Goal: Transaction & Acquisition: Purchase product/service

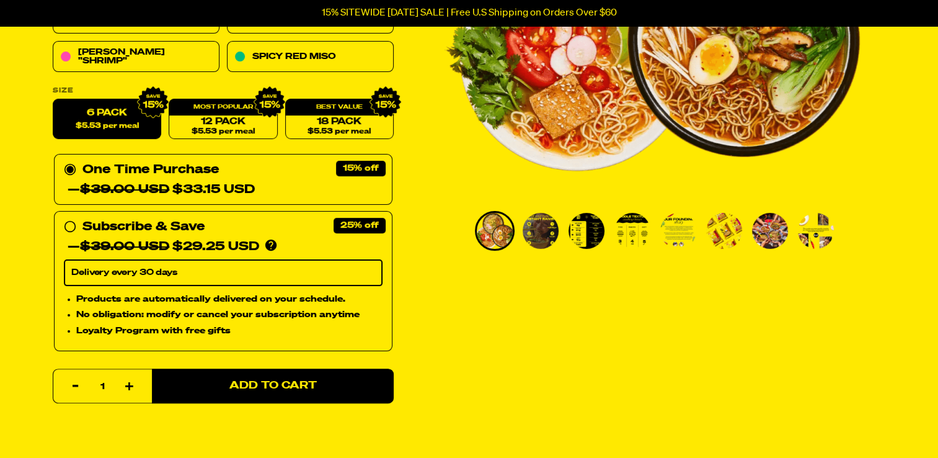
scroll to position [372, 0]
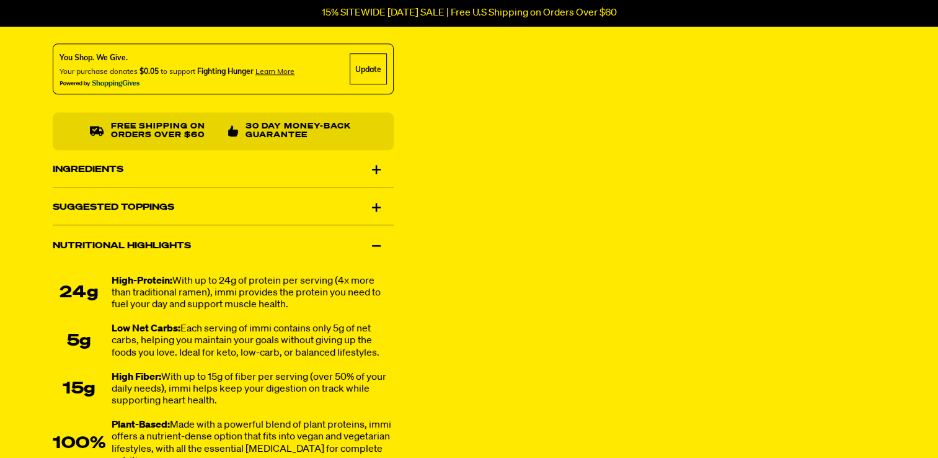
scroll to position [682, 0]
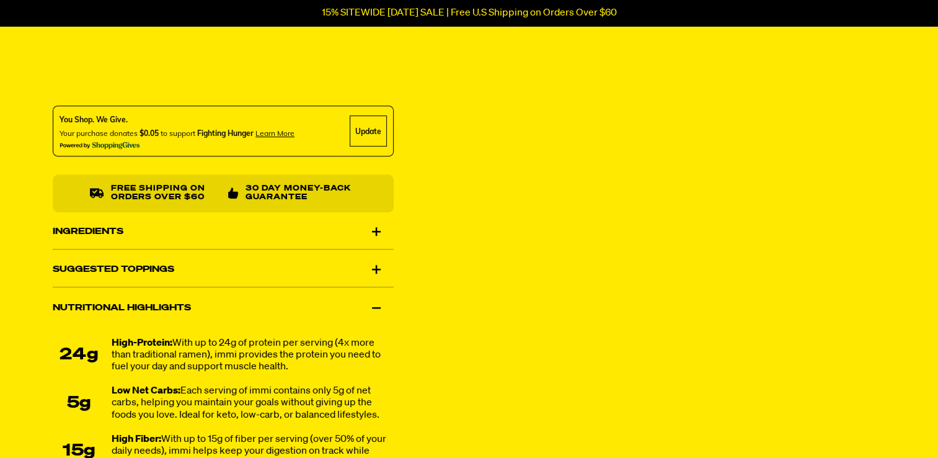
click at [373, 229] on div "Ingredients" at bounding box center [223, 231] width 341 height 35
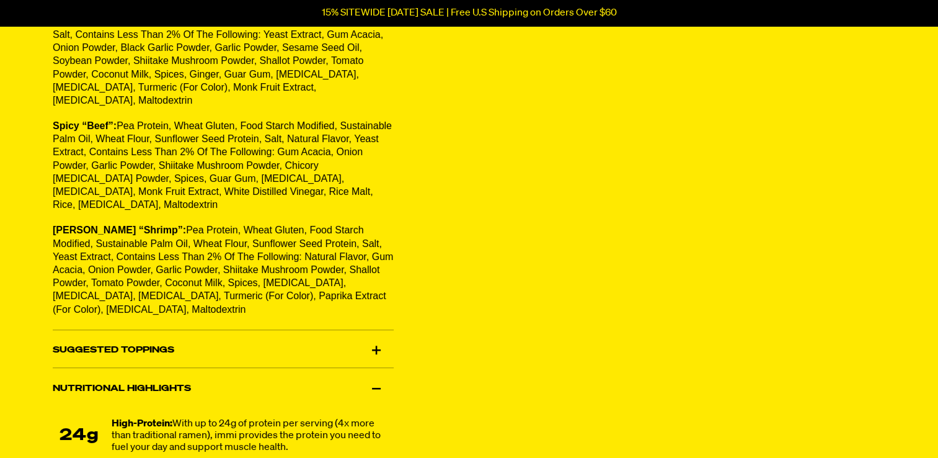
scroll to position [992, 0]
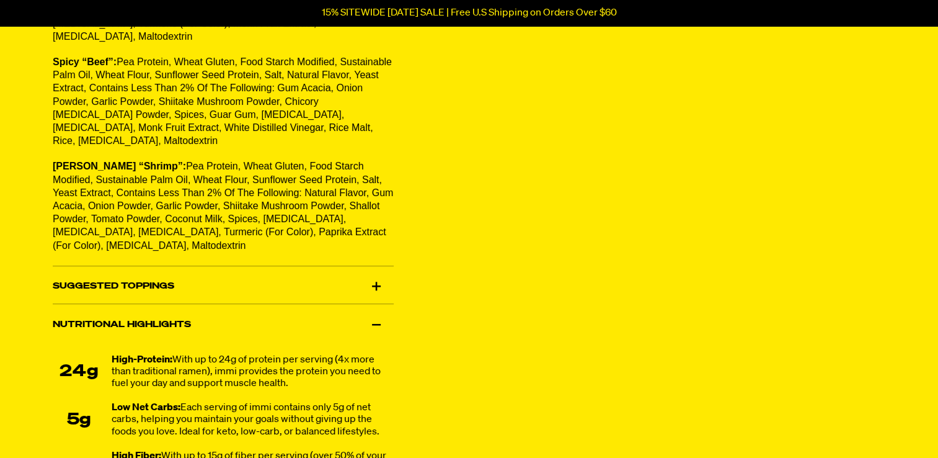
click at [375, 269] on div "Suggested Toppings" at bounding box center [223, 286] width 341 height 35
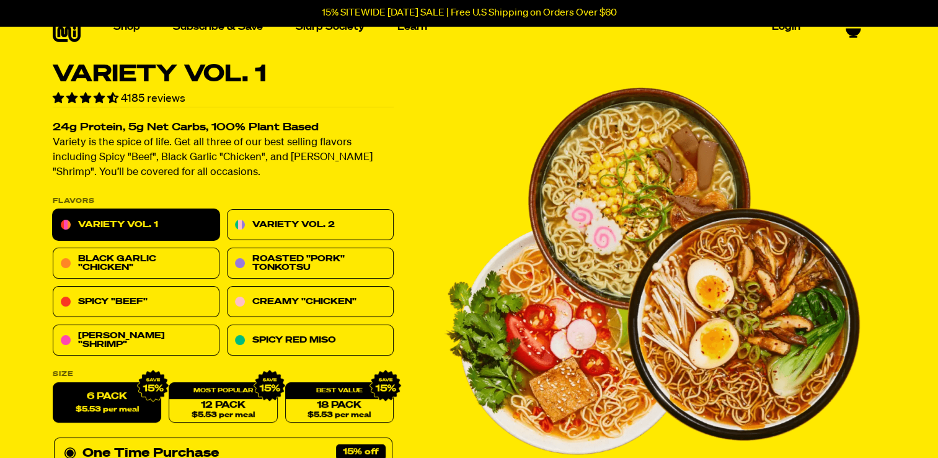
scroll to position [0, 0]
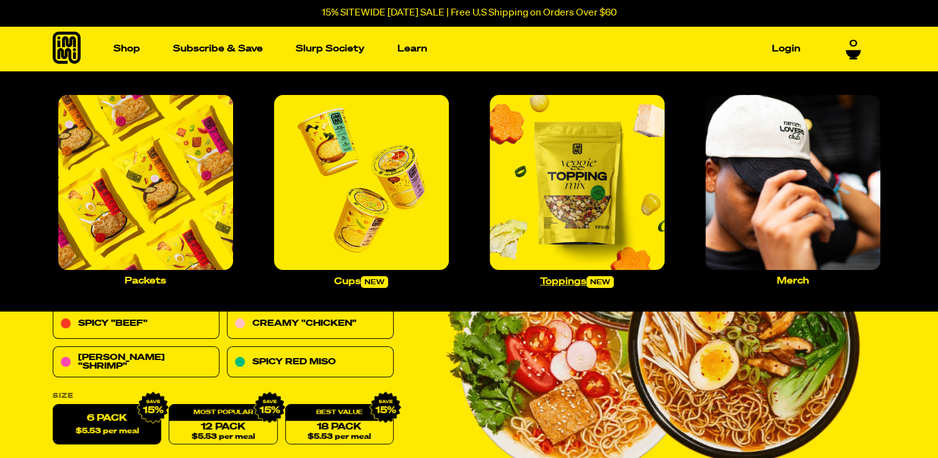
click at [559, 195] on img "Main navigation" at bounding box center [577, 182] width 175 height 175
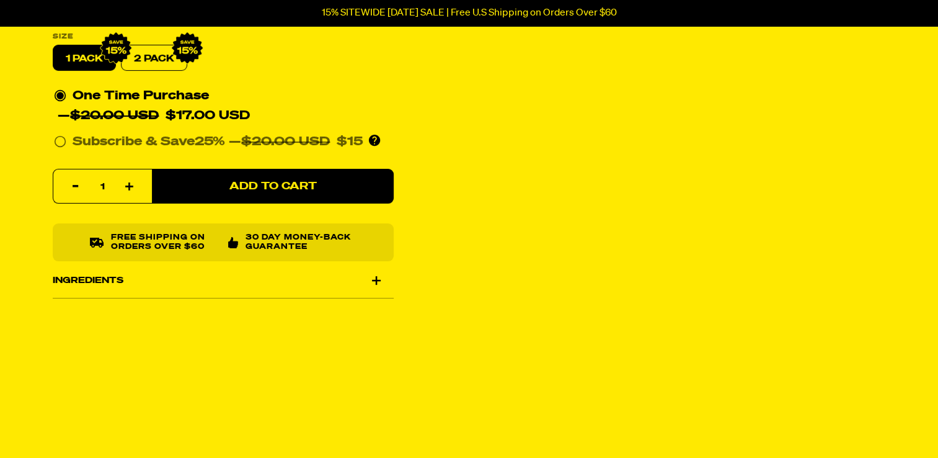
scroll to position [124, 0]
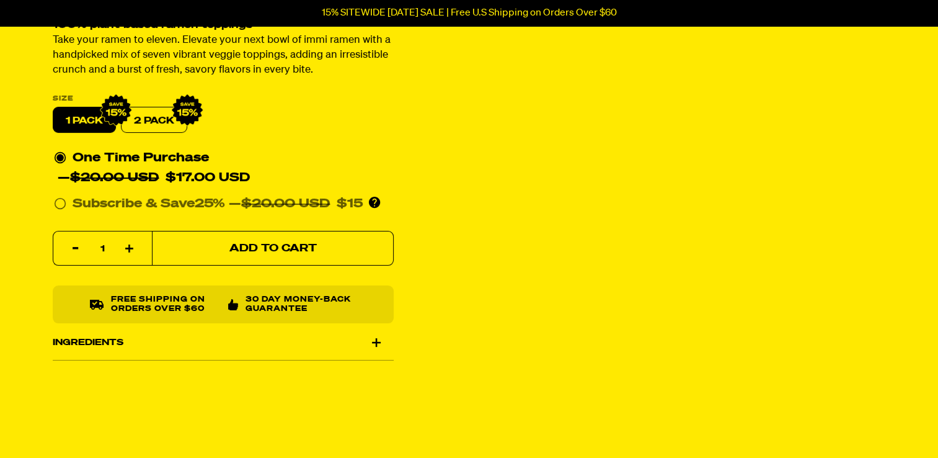
click at [278, 244] on span "Add to Cart" at bounding box center [272, 248] width 87 height 11
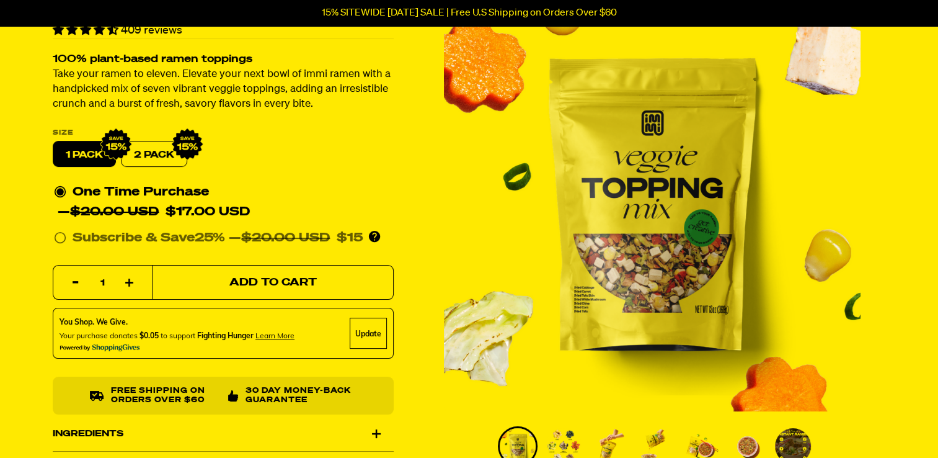
scroll to position [0, 0]
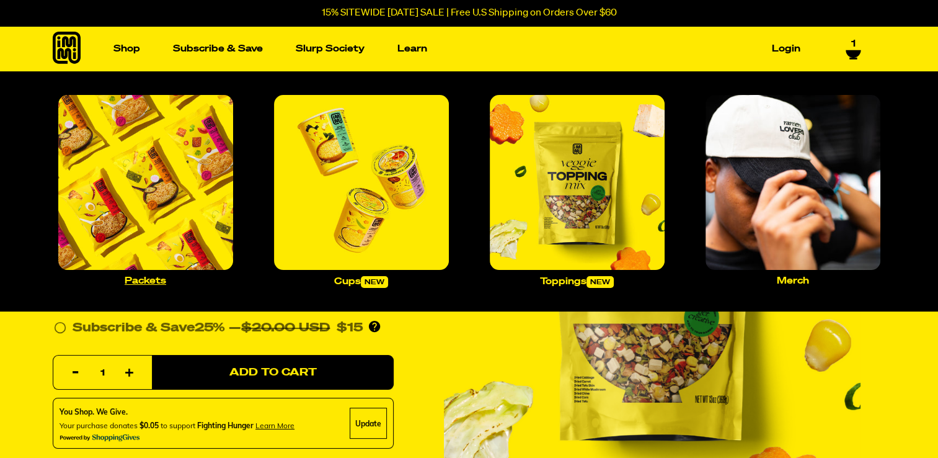
click at [141, 175] on img "Main navigation" at bounding box center [145, 182] width 175 height 175
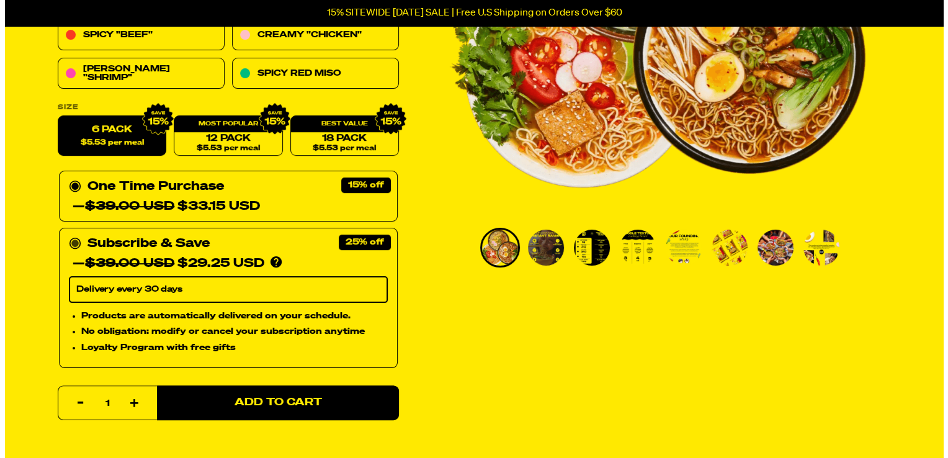
scroll to position [372, 0]
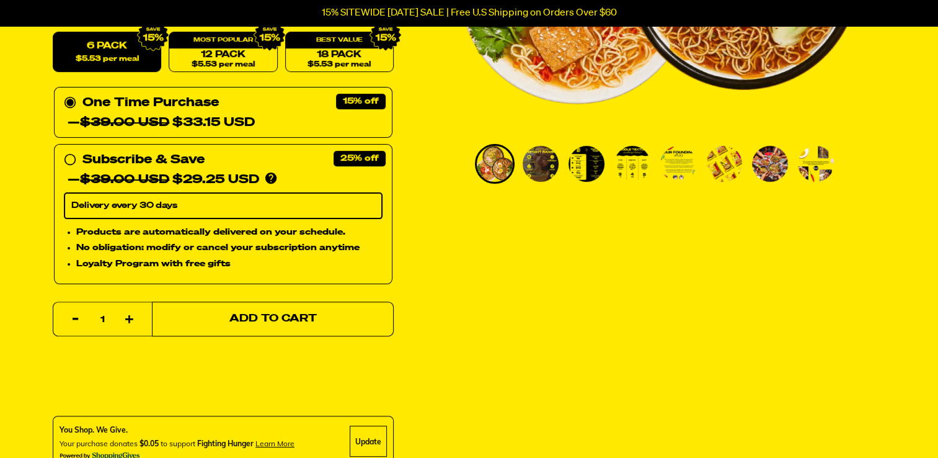
click at [248, 314] on span "Add to Cart" at bounding box center [272, 319] width 87 height 11
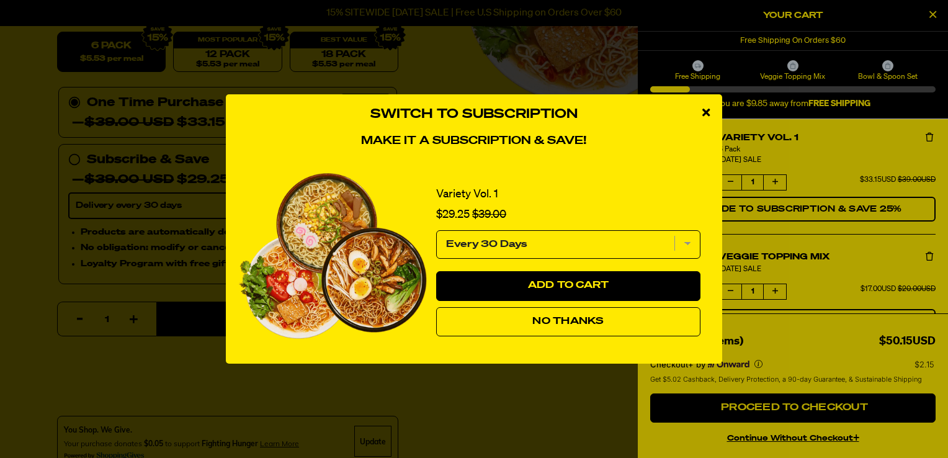
click at [688, 240] on select "Every 30 Days" at bounding box center [568, 244] width 264 height 29
click at [600, 324] on span "No Thanks" at bounding box center [567, 321] width 71 height 10
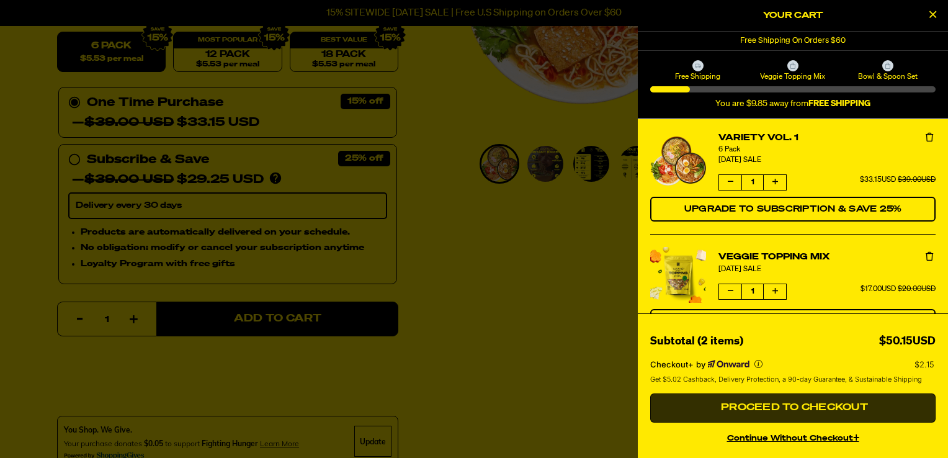
click at [804, 405] on span "Proceed to Checkout" at bounding box center [793, 407] width 150 height 10
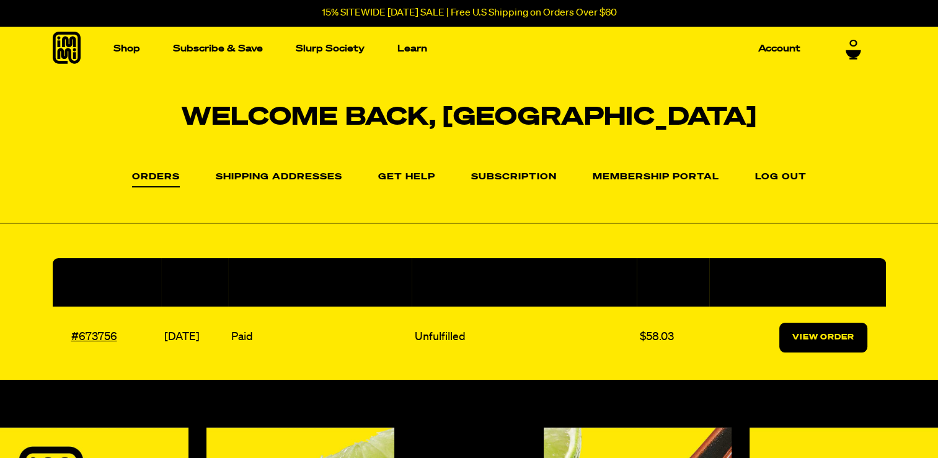
click at [811, 327] on link "View Order" at bounding box center [824, 337] width 88 height 30
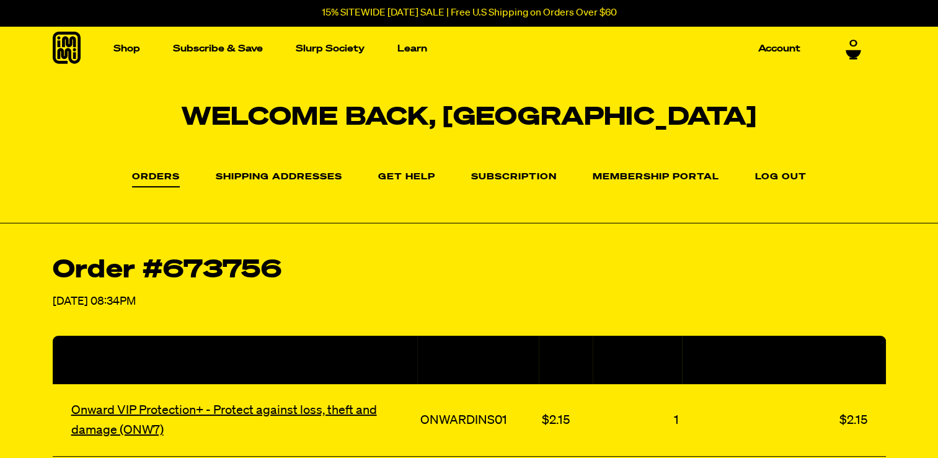
click at [275, 170] on li "Shipping Addresses" at bounding box center [279, 176] width 127 height 18
click at [275, 179] on link "Shipping Addresses" at bounding box center [279, 179] width 127 height 15
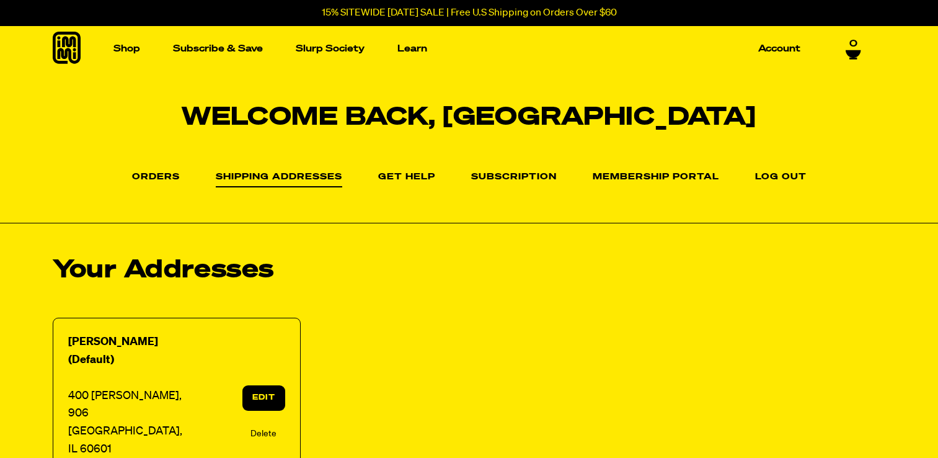
select select "[US_STATE]"
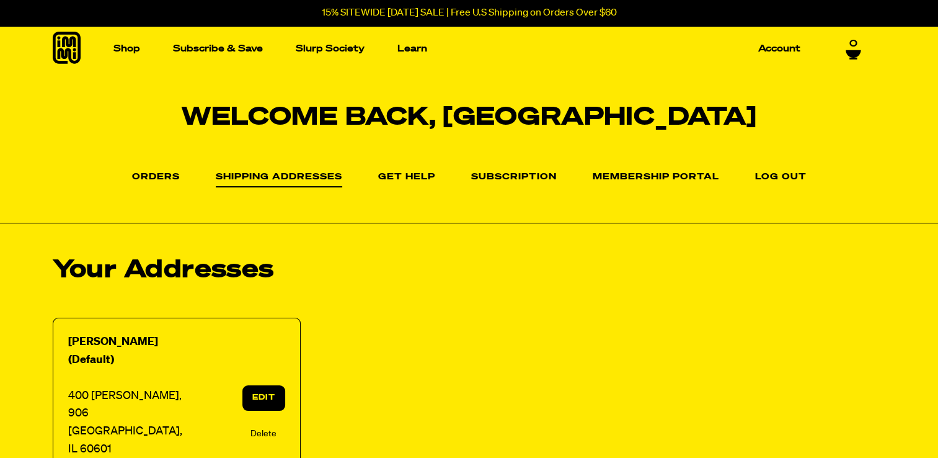
click at [268, 385] on link "Edit" at bounding box center [263, 397] width 42 height 25
click at [258, 385] on link "Edit" at bounding box center [263, 397] width 42 height 25
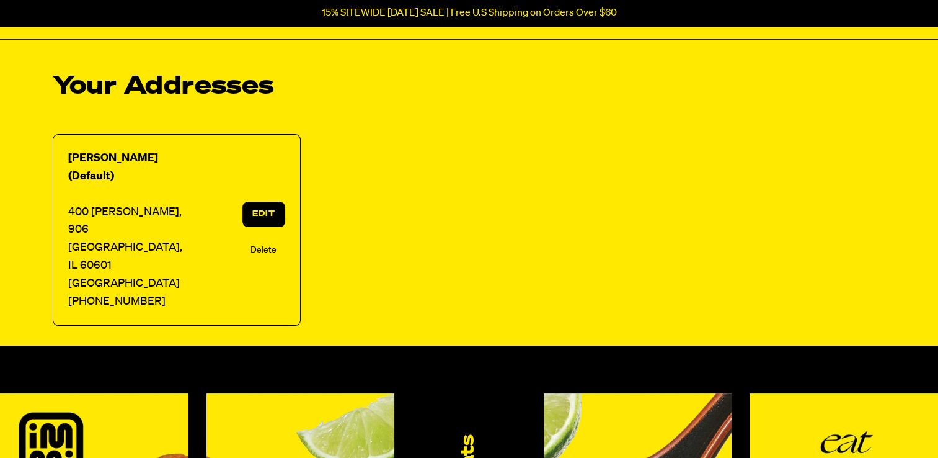
scroll to position [186, 0]
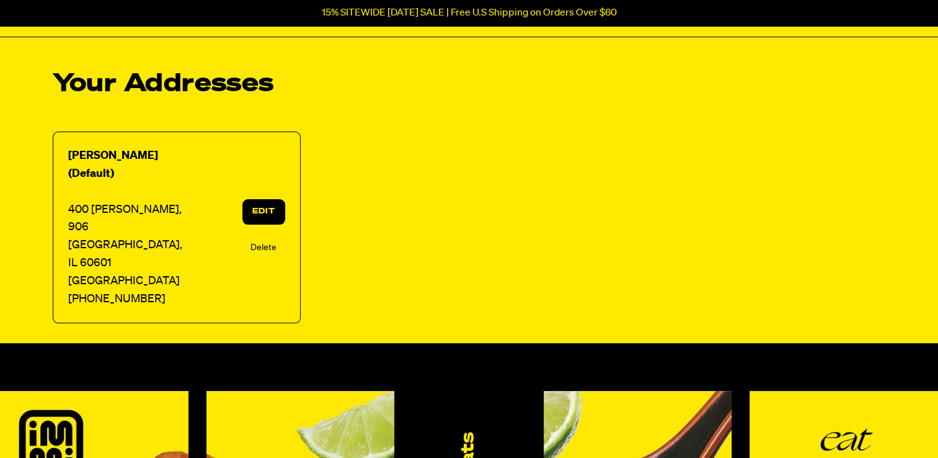
click at [251, 199] on link "Edit" at bounding box center [263, 211] width 42 height 25
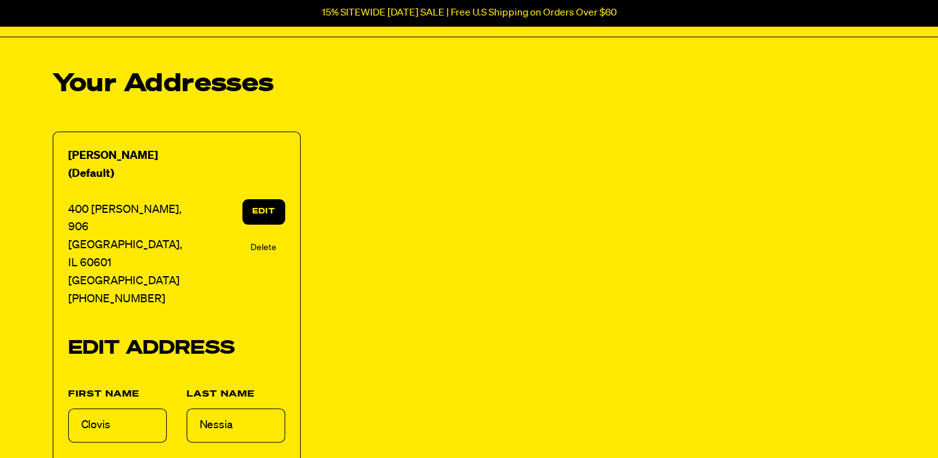
click at [251, 199] on link "Edit" at bounding box center [263, 211] width 42 height 25
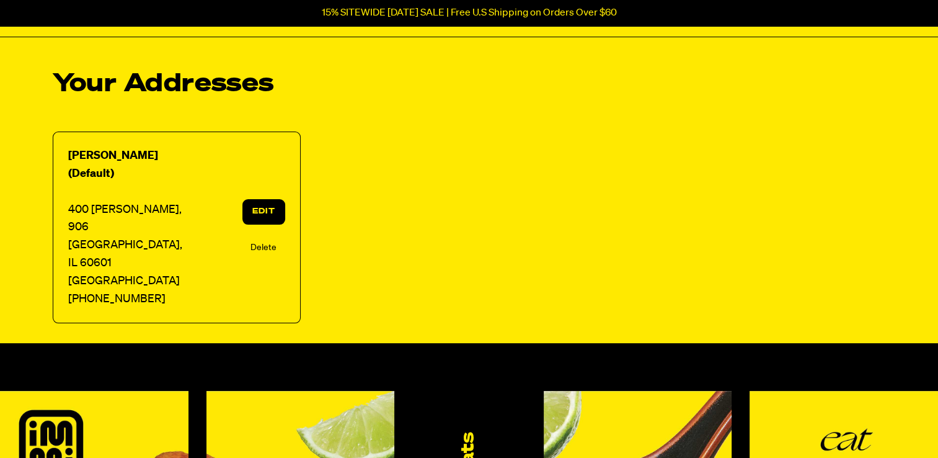
click at [251, 199] on link "Edit" at bounding box center [263, 211] width 42 height 25
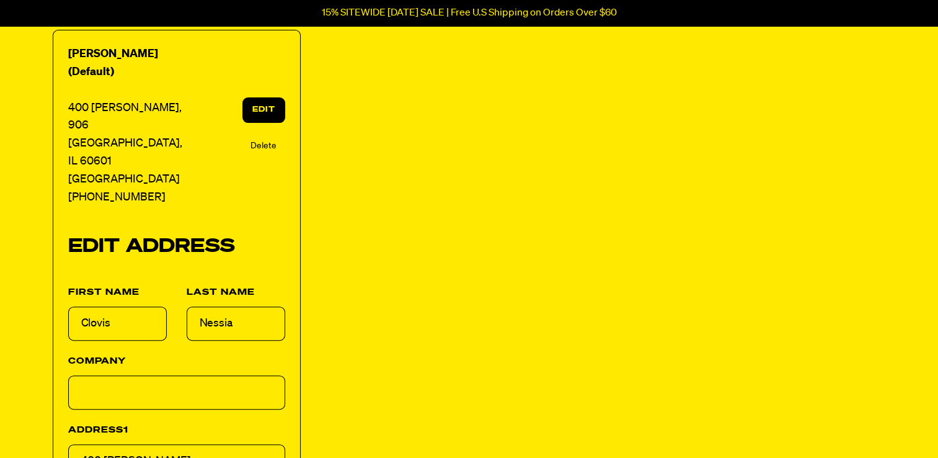
scroll to position [310, 0]
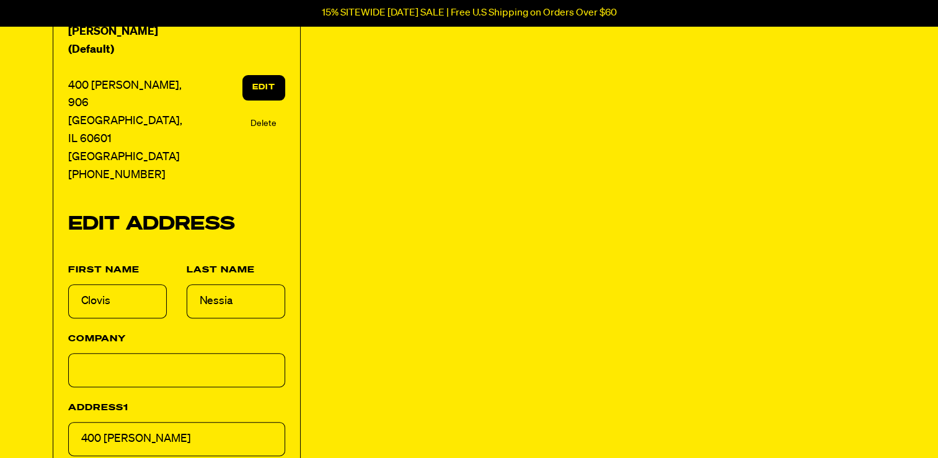
drag, startPoint x: 166, startPoint y: 388, endPoint x: -2, endPoint y: 382, distance: 168.8
type input "[STREET_ADDRESS]"
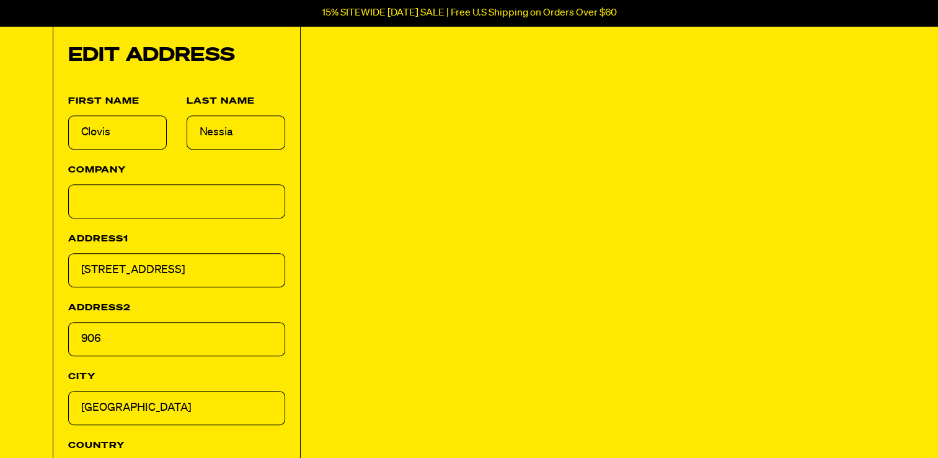
scroll to position [496, 0]
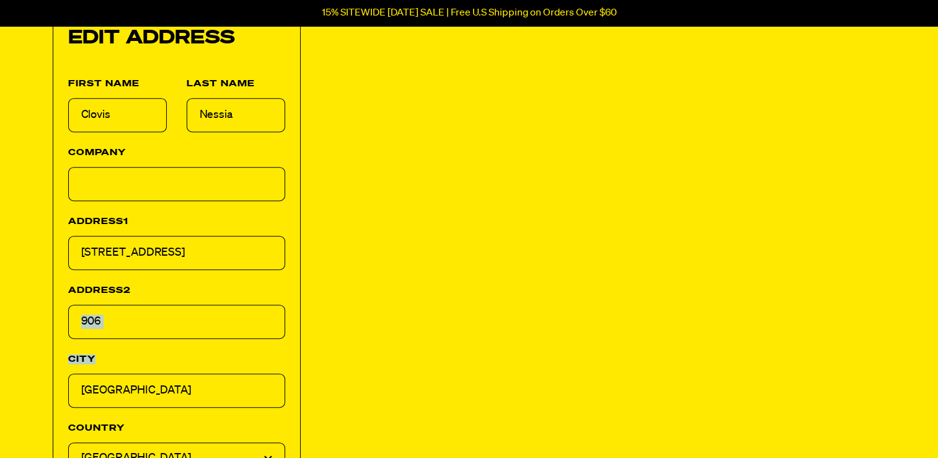
drag, startPoint x: 149, startPoint y: 283, endPoint x: 35, endPoint y: 269, distance: 115.0
click at [35, 269] on div "Add a New Address First Name Last Name Company Address1 Address2 City Country U…" at bounding box center [469, 257] width 893 height 990
drag, startPoint x: 35, startPoint y: 269, endPoint x: 128, endPoint y: 278, distance: 93.5
click at [128, 305] on input "906" at bounding box center [176, 322] width 217 height 34
click at [127, 305] on input "906" at bounding box center [176, 322] width 217 height 34
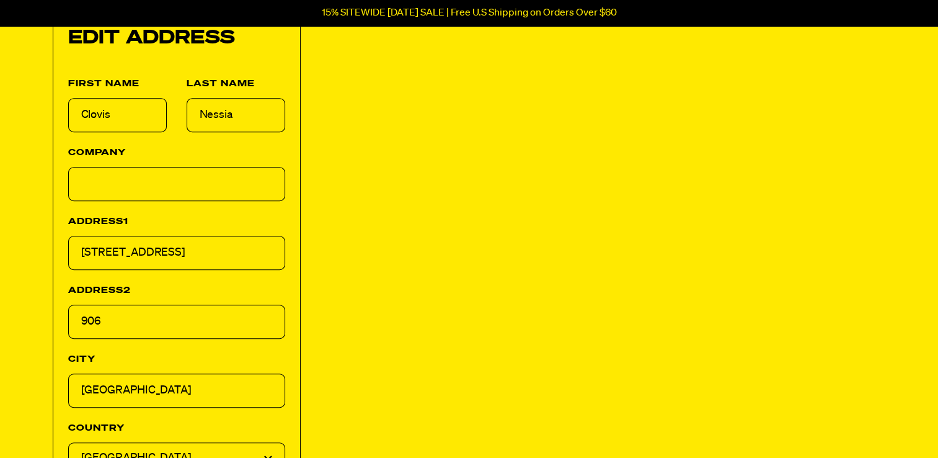
drag, startPoint x: 121, startPoint y: 267, endPoint x: 66, endPoint y: 263, distance: 55.3
click at [66, 263] on div "Clovis Nessia (Default) 400 E. Randolph, 906 Chicago, IL 60601 United States +1…" at bounding box center [177, 276] width 248 height 910
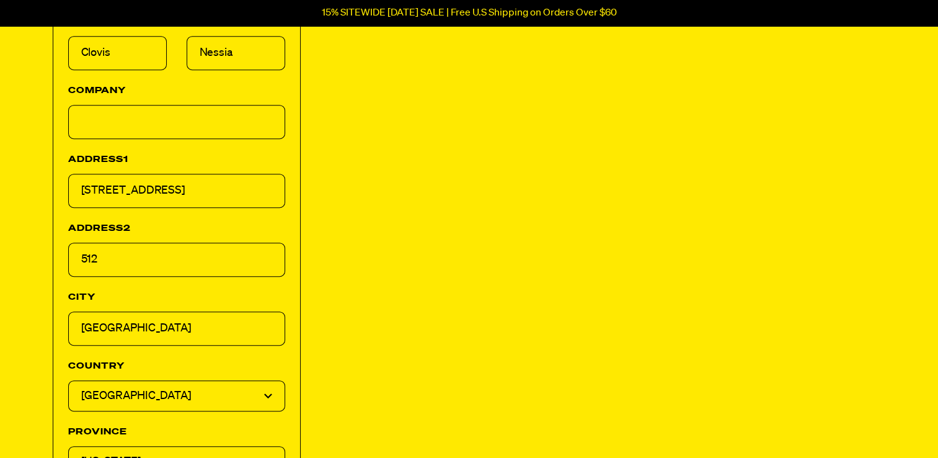
scroll to position [682, 0]
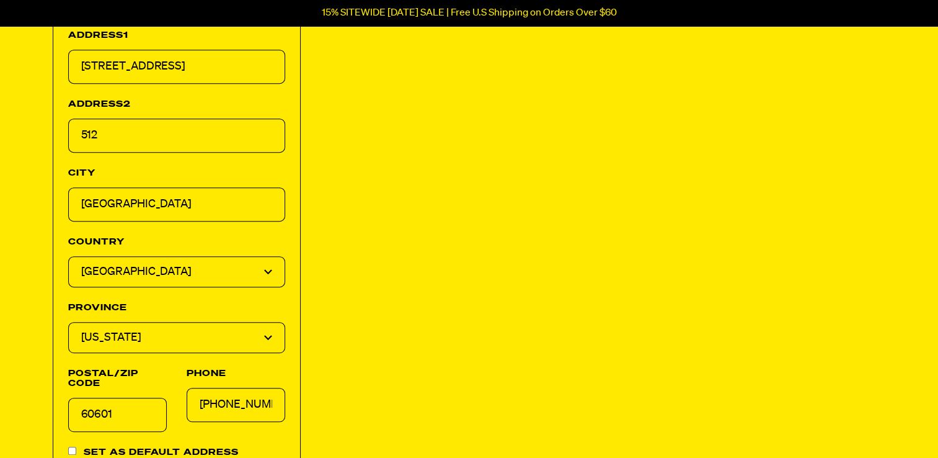
type input "512"
click at [116, 398] on input "60601" at bounding box center [117, 415] width 99 height 34
type input "60654"
click at [73, 447] on input "Set as default address" at bounding box center [72, 451] width 8 height 8
checkbox input "true"
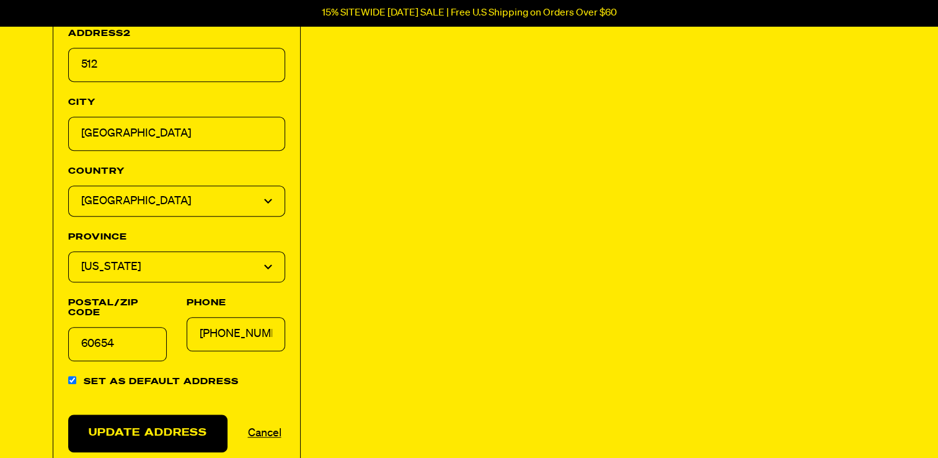
scroll to position [806, 0]
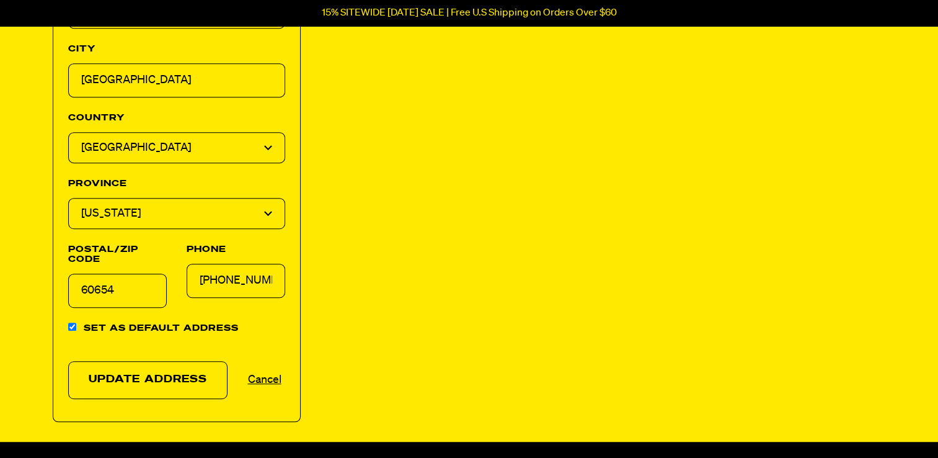
click at [189, 361] on button "Update Address" at bounding box center [148, 380] width 160 height 38
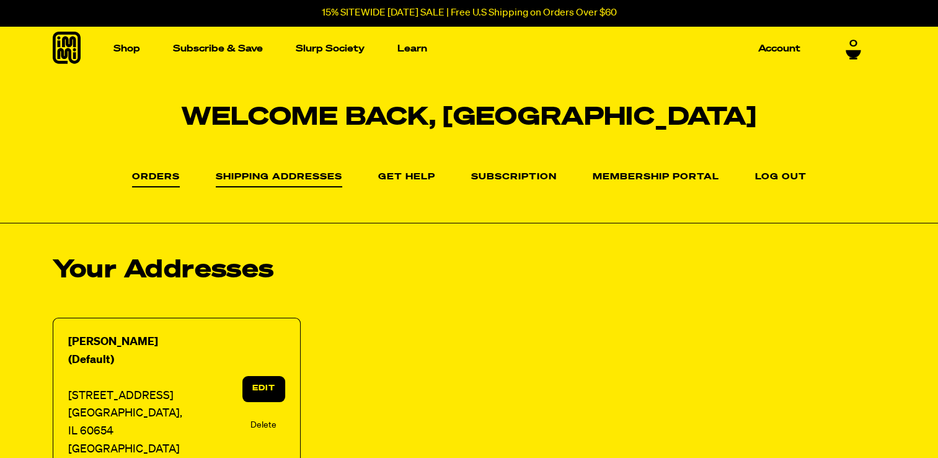
click at [166, 174] on link "Orders" at bounding box center [156, 179] width 48 height 15
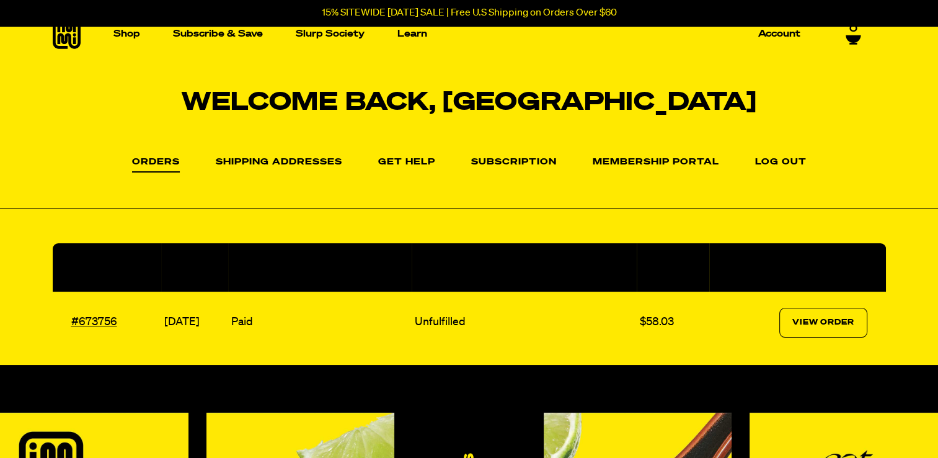
scroll to position [124, 0]
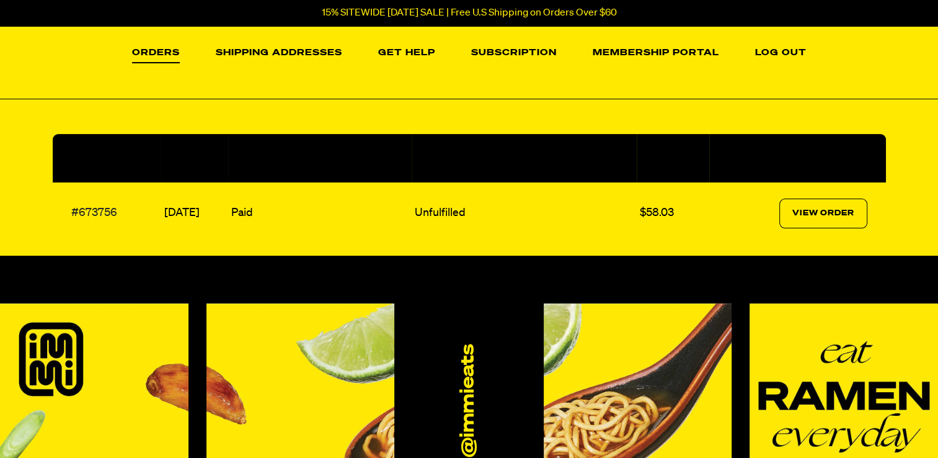
click at [104, 213] on link "#673756" at bounding box center [94, 212] width 46 height 11
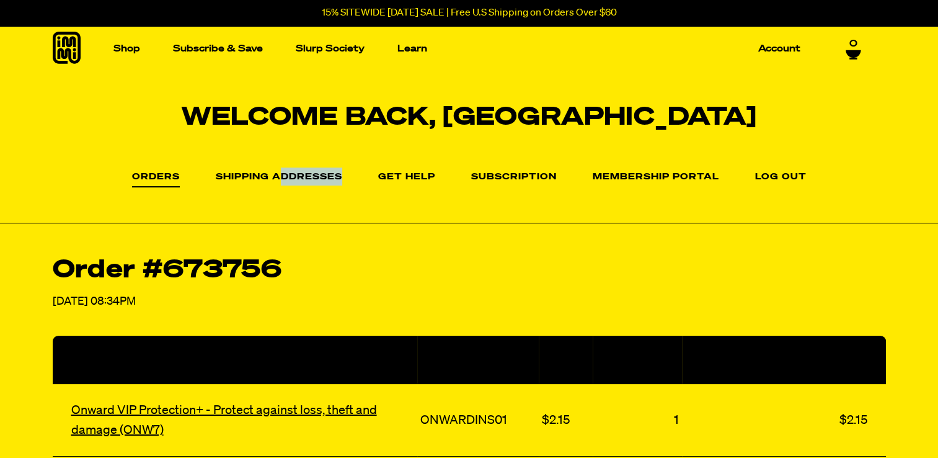
drag, startPoint x: 285, startPoint y: 170, endPoint x: 362, endPoint y: 183, distance: 77.4
click at [361, 182] on ul "Orders Shipping Addresses Get Help Subscription Membership Portal Log out" at bounding box center [469, 176] width 938 height 23
click at [778, 40] on link "Account" at bounding box center [780, 48] width 52 height 19
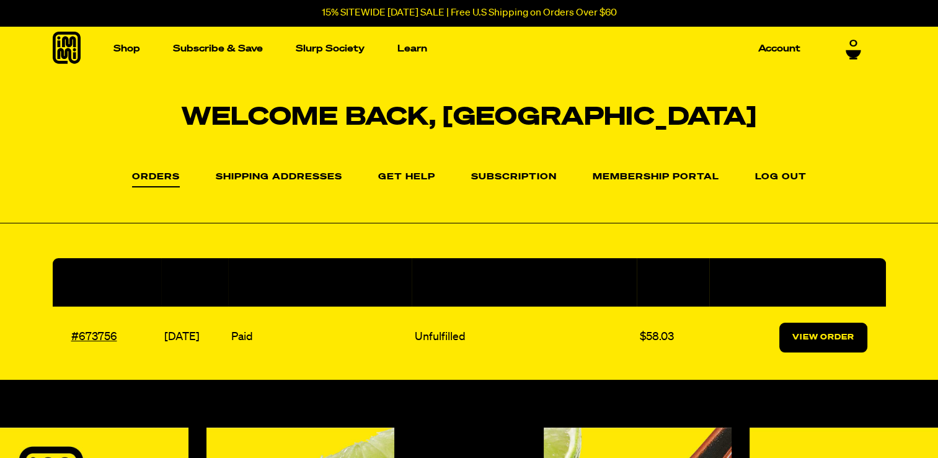
click at [821, 336] on link "View Order" at bounding box center [824, 337] width 88 height 30
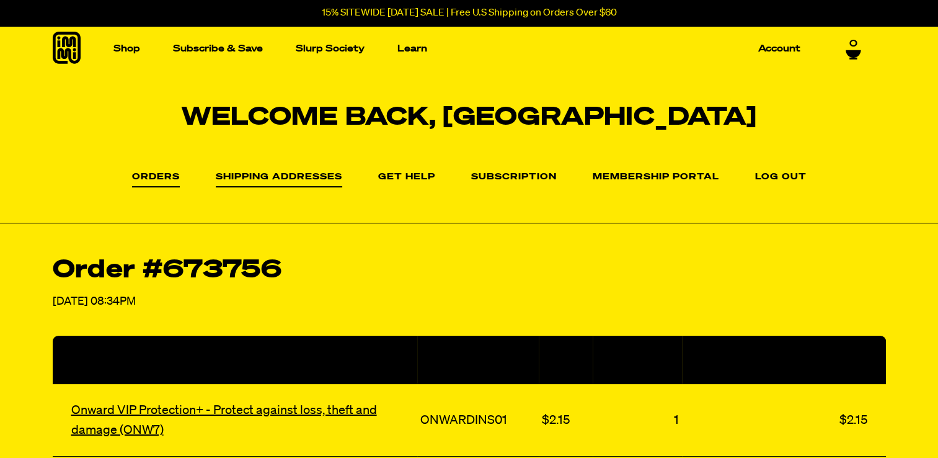
click at [262, 179] on link "Shipping Addresses" at bounding box center [279, 179] width 127 height 15
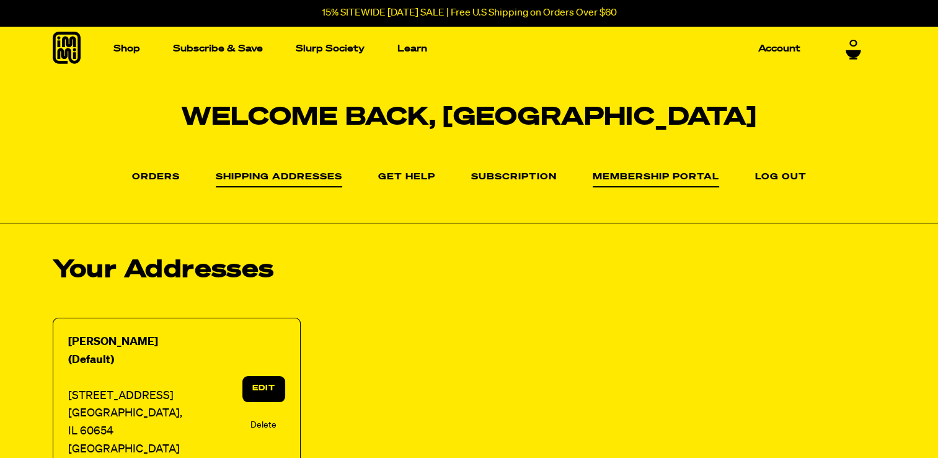
click at [622, 180] on link "Membership Portal" at bounding box center [656, 179] width 127 height 15
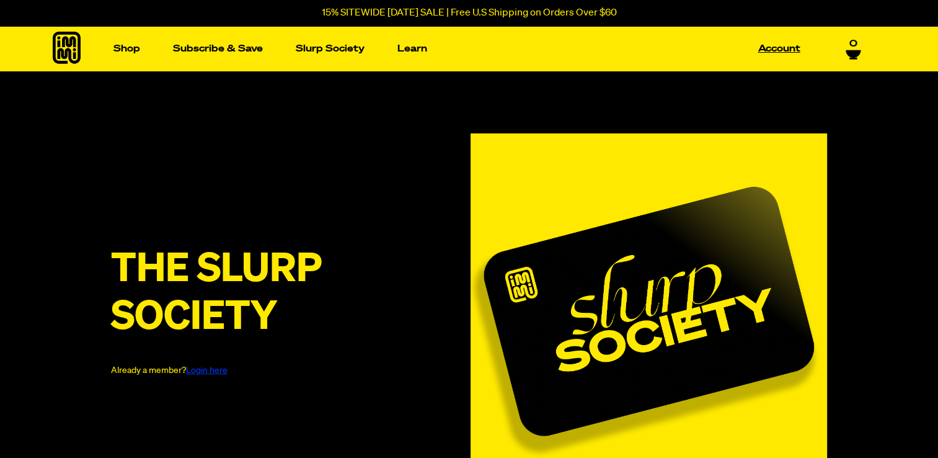
click at [781, 50] on link "Account" at bounding box center [780, 48] width 52 height 19
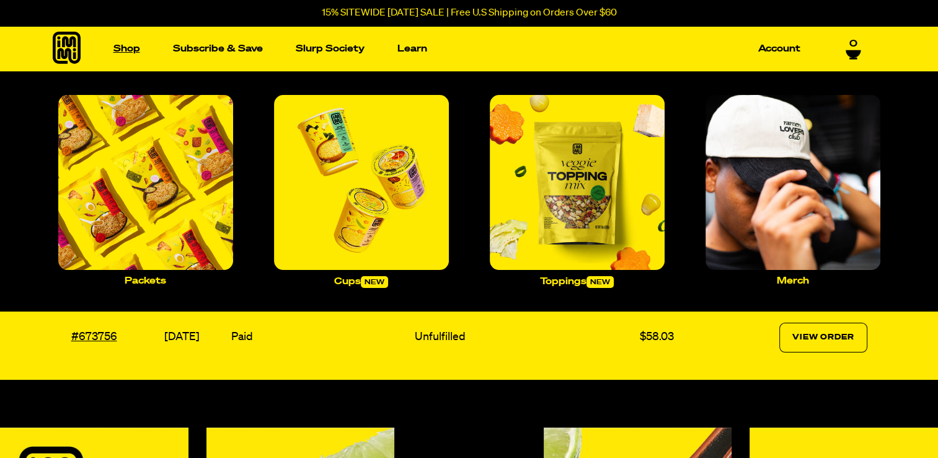
click at [126, 50] on link "Shop" at bounding box center [127, 48] width 37 height 19
click at [127, 47] on link "Shop" at bounding box center [127, 48] width 37 height 19
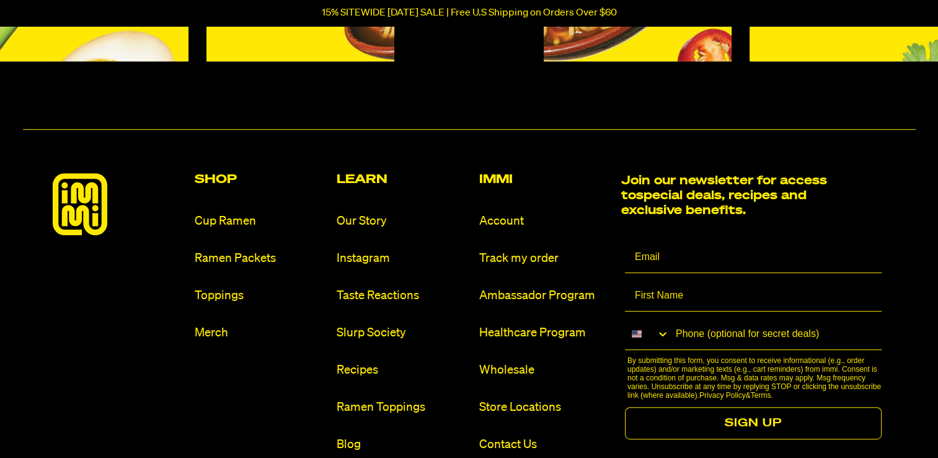
scroll to position [496, 0]
